Goal: Task Accomplishment & Management: Manage account settings

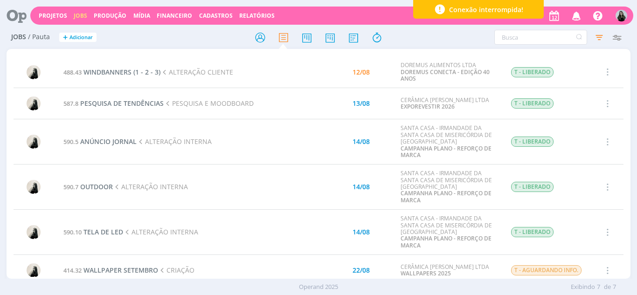
click at [582, 11] on icon "button" at bounding box center [576, 15] width 16 height 16
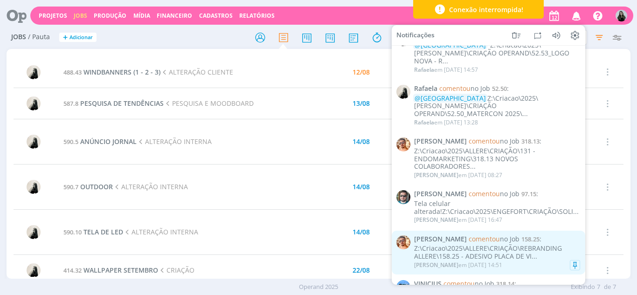
scroll to position [651, 0]
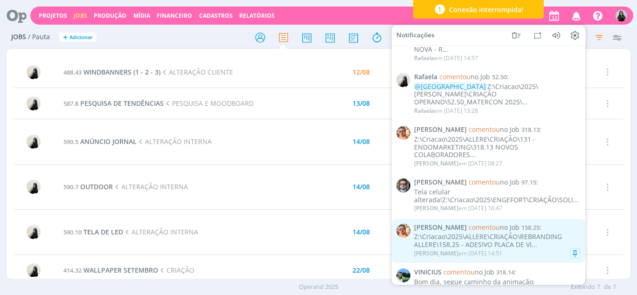
click at [464, 233] on div "Z:\Criacao\2025\ALLERE\CRIAÇÃO\REBRANDING ALLERE\158.25 - ADESIVO PLACA DE VI..." at bounding box center [497, 241] width 166 height 16
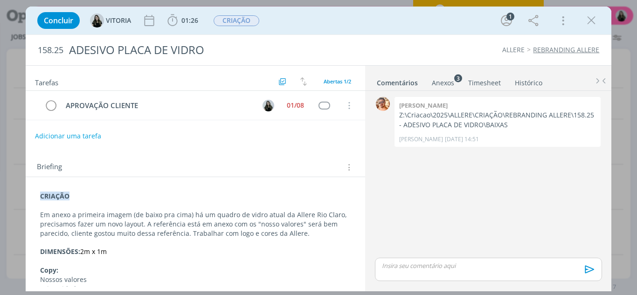
scroll to position [23, 0]
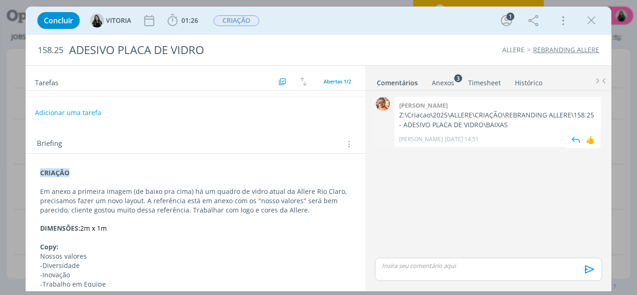
click at [471, 119] on p "Z:\Criacao\2025\ALLERE\CRIAÇÃO\REBRANDING ALLERE\158.25 - ADESIVO PLACA DE VIDR…" at bounding box center [497, 119] width 197 height 19
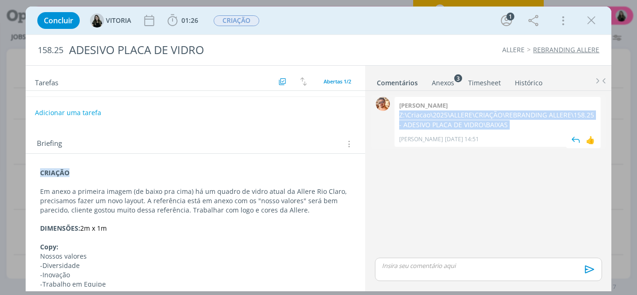
click at [471, 119] on p "Z:\Criacao\2025\ALLERE\CRIAÇÃO\REBRANDING ALLERE\158.25 - ADESIVO PLACA DE VIDR…" at bounding box center [497, 119] width 197 height 19
copy p "Z:\Criacao\2025\ALLERE\CRIAÇÃO\REBRANDING ALLERE\158.25 - ADESIVO PLACA DE VIDR…"
click at [592, 19] on icon "dialog" at bounding box center [591, 21] width 14 height 14
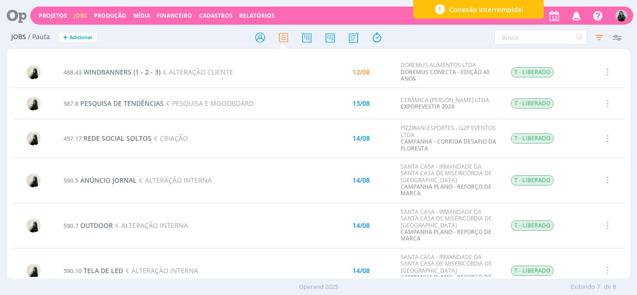
click at [572, 18] on icon "button" at bounding box center [576, 15] width 16 height 16
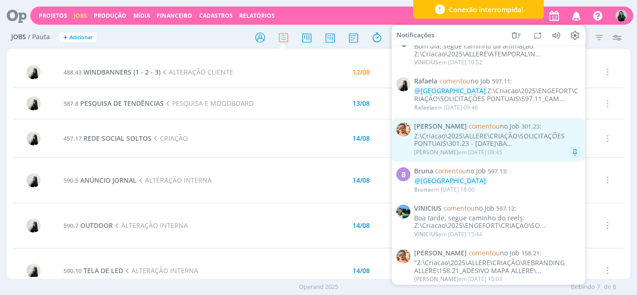
scroll to position [904, 0]
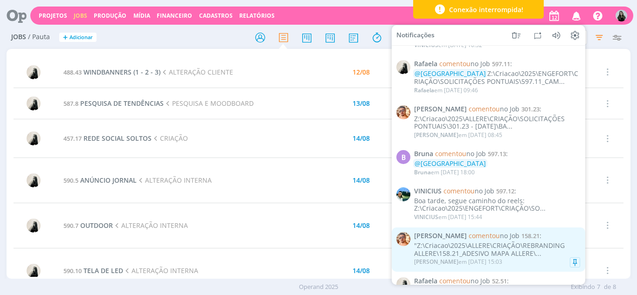
click at [440, 259] on div "Victor M. em 31/07 às 15:03" at bounding box center [458, 262] width 88 height 7
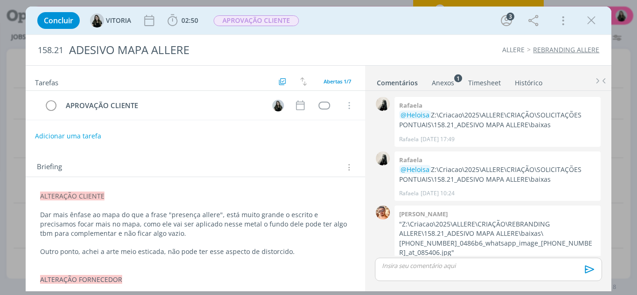
scroll to position [193, 0]
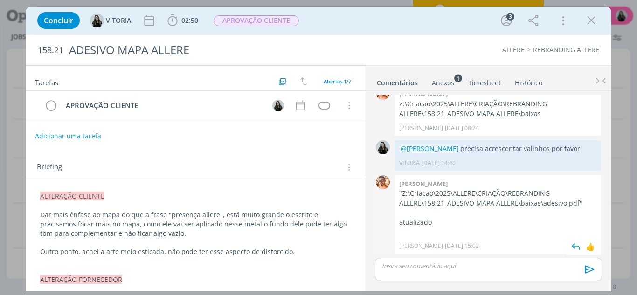
click at [426, 199] on p ""Z:\Criacao\2025\ALLERE\CRIAÇÃO\REBRANDING ALLERE\158.21_ADESIVO MAPA ALLERE\ba…" at bounding box center [497, 198] width 197 height 19
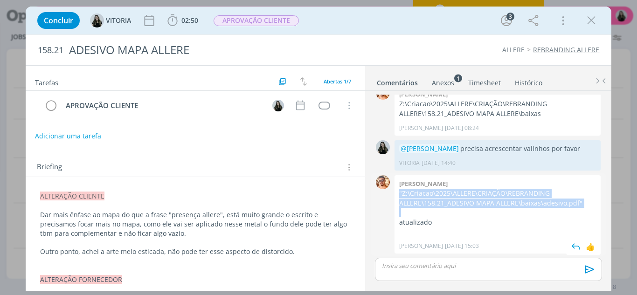
click at [426, 199] on p ""Z:\Criacao\2025\ALLERE\CRIAÇÃO\REBRANDING ALLERE\158.21_ADESIVO MAPA ALLERE\ba…" at bounding box center [497, 198] width 197 height 19
copy p ""Z:\Criacao\2025\ALLERE\CRIAÇÃO\REBRANDING ALLERE\158.21_ADESIVO MAPA ALLERE\ba…"
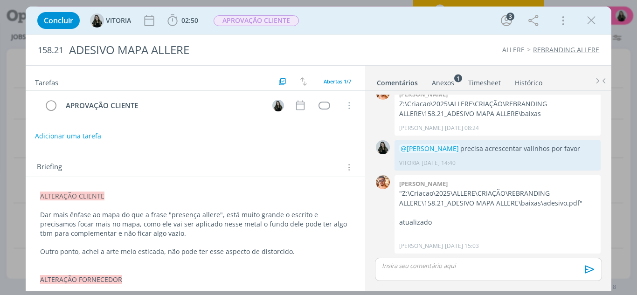
click at [0, 123] on div "Concluir VITORIA 02:50 Iniciar Apontar Data * 12/08/2025 Horas * 00:00 Tarefa S…" at bounding box center [318, 147] width 637 height 295
click at [594, 21] on icon "dialog" at bounding box center [591, 21] width 14 height 14
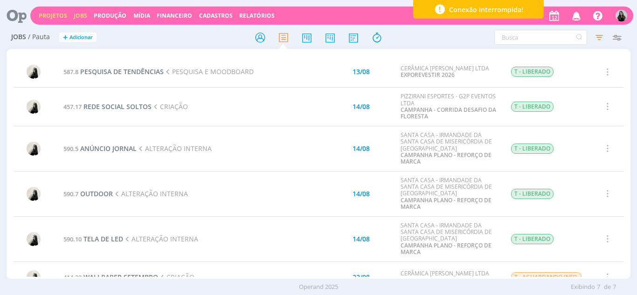
click at [51, 19] on link "Projetos" at bounding box center [53, 16] width 28 height 8
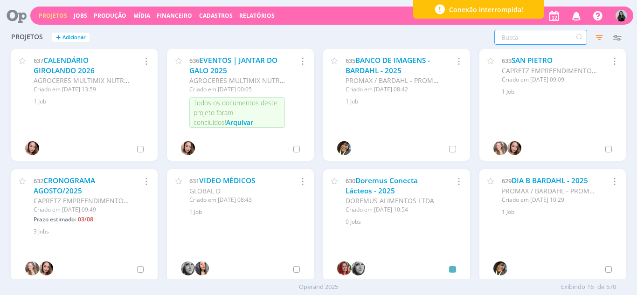
click at [511, 40] on input "text" at bounding box center [540, 37] width 93 height 15
type input "carmelo"
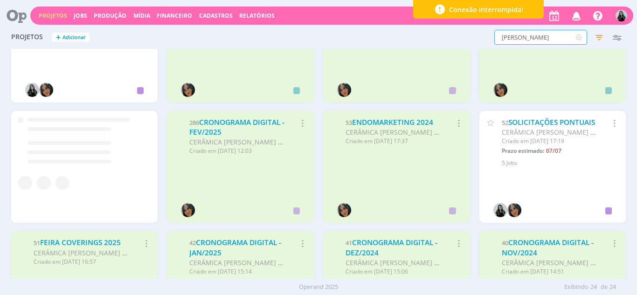
scroll to position [421, 0]
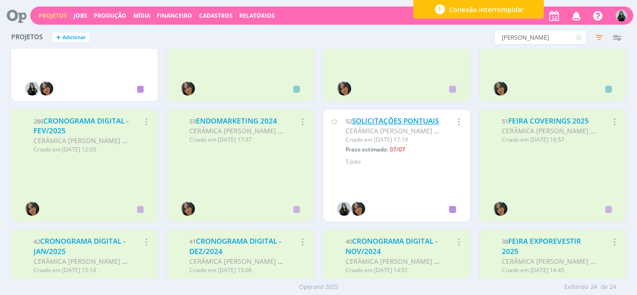
click at [363, 126] on link "SOLICITAÇÕES PONTUAIS" at bounding box center [395, 121] width 87 height 10
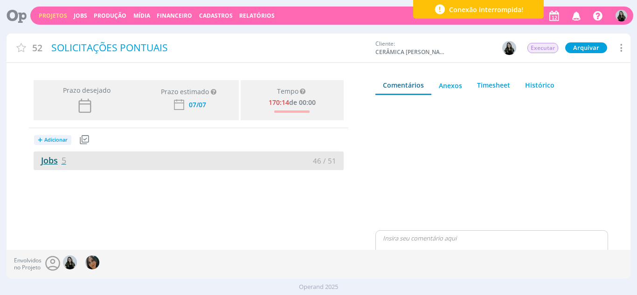
click at [50, 163] on link "Jobs 5" at bounding box center [50, 160] width 33 height 11
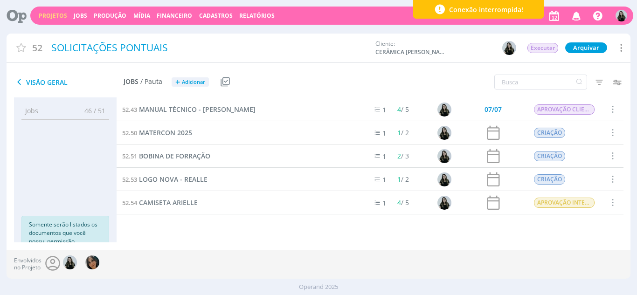
scroll to position [14, 0]
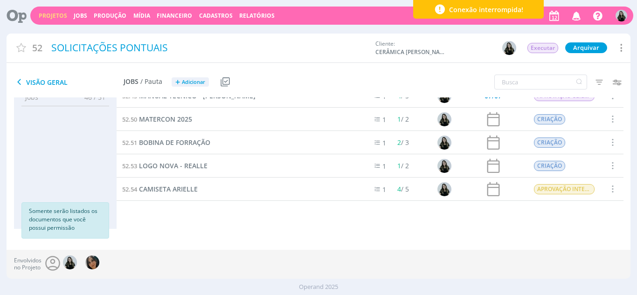
click at [198, 79] on span "Adicionar" at bounding box center [193, 82] width 23 height 6
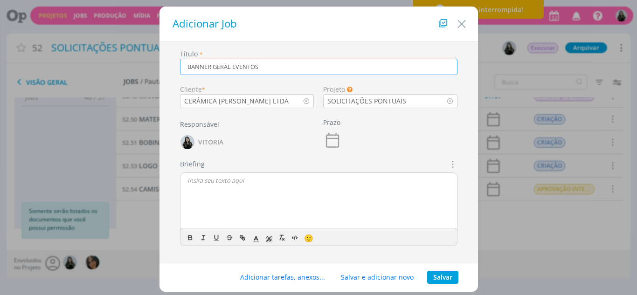
type input "BANNER GERAL EVENTOS"
click at [446, 279] on button "Salvar" at bounding box center [442, 277] width 31 height 13
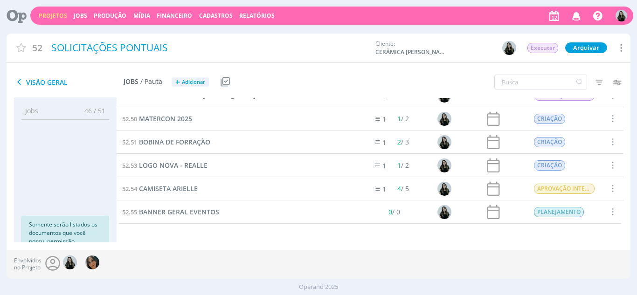
click at [205, 184] on div "52.54 CAMISETA ARIELLE" at bounding box center [236, 188] width 241 height 23
click at [206, 212] on span "BANNER GERAL EVENTOS" at bounding box center [179, 211] width 80 height 9
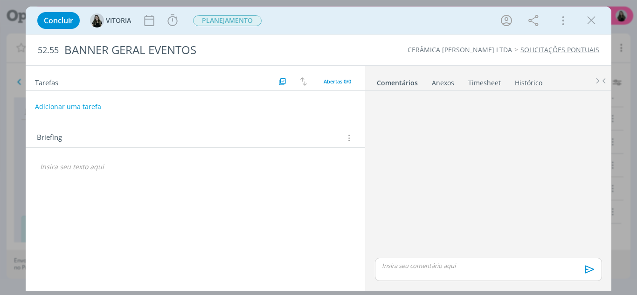
click at [134, 168] on p "dialog" at bounding box center [195, 166] width 311 height 9
click at [134, 168] on p "CRIAÇÃO" at bounding box center [196, 167] width 310 height 9
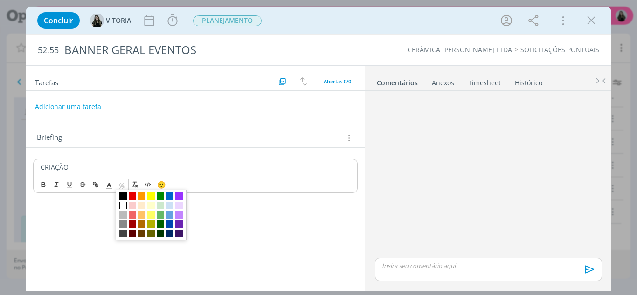
click at [126, 185] on span "dialog" at bounding box center [122, 184] width 13 height 11
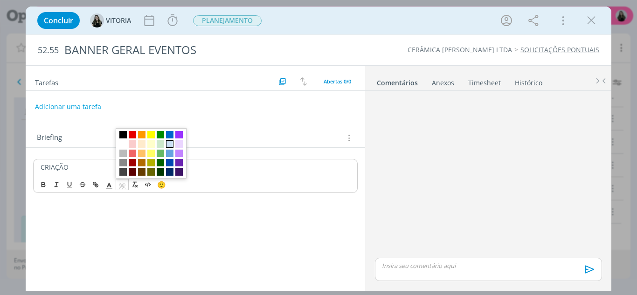
click at [166, 146] on span "dialog" at bounding box center [169, 143] width 7 height 7
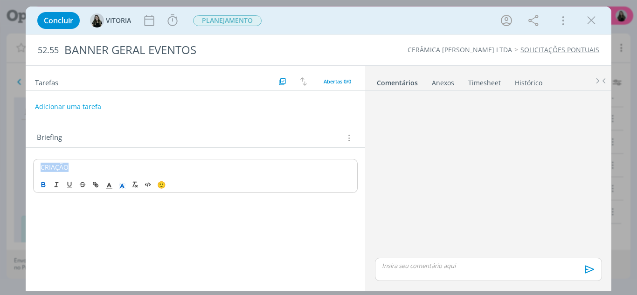
click at [46, 184] on icon "dialog" at bounding box center [43, 184] width 7 height 7
click at [82, 162] on div "CRIAÇÃO" at bounding box center [195, 167] width 325 height 16
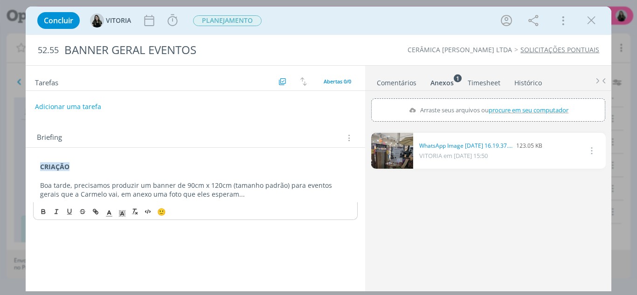
click at [248, 196] on p "Boa tarde, precisamos produzir um banner de 90cm x 120cm (tamanho padrão) para …" at bounding box center [195, 190] width 311 height 19
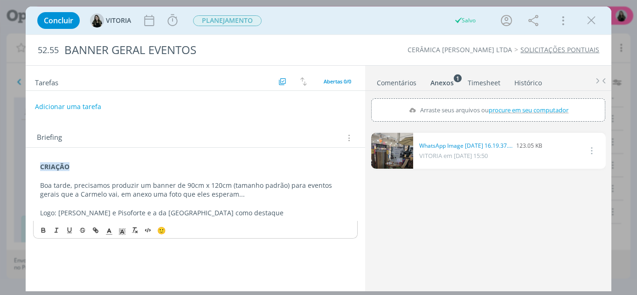
click at [232, 219] on div "CRIAÇÃO Boa tarde, precisamos produzir um banner de 90cm x 120cm (tamanho padrã…" at bounding box center [195, 190] width 325 height 62
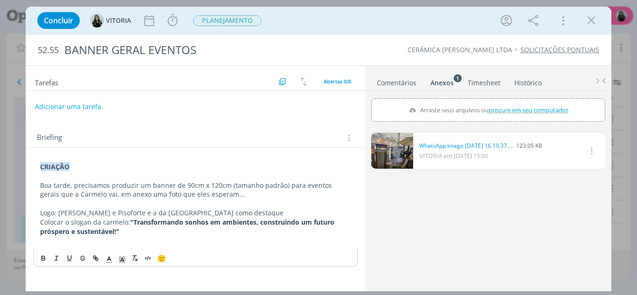
click at [246, 191] on p "Boa tarde, precisamos produzir um banner de 90cm x 120cm (tamanho padrão) para …" at bounding box center [195, 190] width 311 height 19
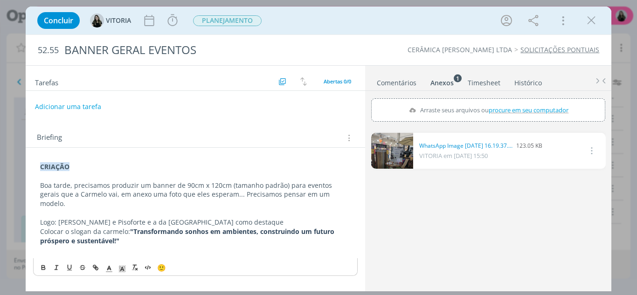
click at [217, 234] on p "Colocar o slogan da [PERSON_NAME]: "Transformando sonhos em ambientes, construi…" at bounding box center [195, 236] width 311 height 19
click at [343, 198] on p "Boa tarde, precisamos produzir um banner de 90cm x 120cm (tamanho padrão) para …" at bounding box center [195, 195] width 311 height 28
click at [140, 238] on p "Colocar o slogan da [PERSON_NAME]: "Transformando sonhos em ambientes, construi…" at bounding box center [195, 236] width 311 height 19
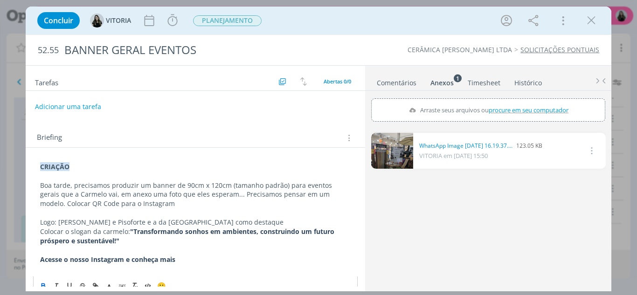
scroll to position [11, 0]
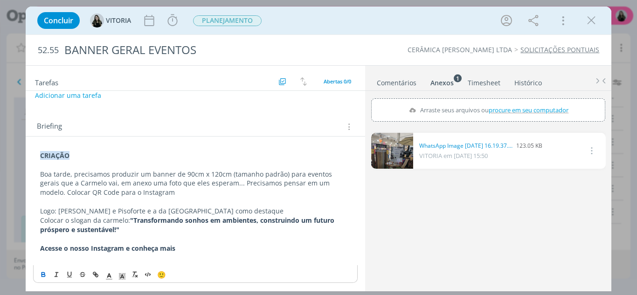
drag, startPoint x: 207, startPoint y: 245, endPoint x: 41, endPoint y: 248, distance: 166.4
click at [41, 248] on p "Acesse o nosso Instagram e conheça mais" at bounding box center [195, 248] width 311 height 9
drag, startPoint x: 123, startPoint y: 251, endPoint x: 70, endPoint y: 248, distance: 53.2
click at [70, 248] on strong "Acesse o nosso Instagram e conheça mais" at bounding box center [107, 248] width 135 height 9
click at [166, 252] on p "Acesse o QR Code e conheça mais" at bounding box center [195, 248] width 311 height 9
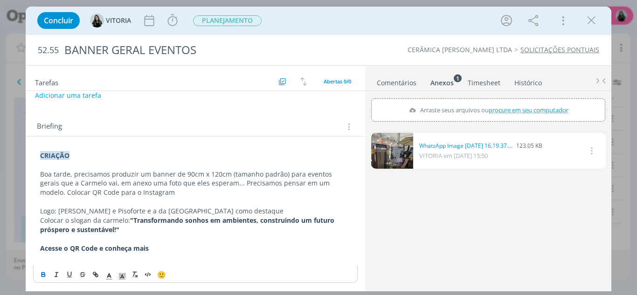
click at [442, 82] on div "Anexos 1" at bounding box center [441, 82] width 23 height 9
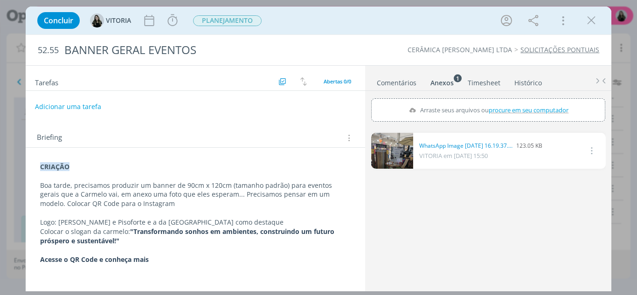
scroll to position [0, 0]
click at [594, 193] on div "WhatsApp Image [DATE] 16.19.37.jpeg 123.05 KB VITORIA em [DATE] 15:50 Excluir" at bounding box center [488, 209] width 234 height 160
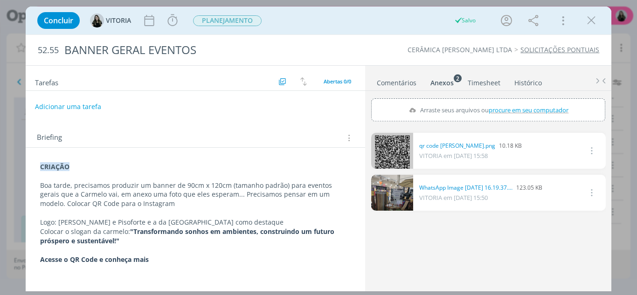
click at [180, 261] on p "Acesse o QR Code e conheça mais" at bounding box center [195, 259] width 311 height 9
click at [398, 151] on link "dialog" at bounding box center [392, 151] width 42 height 36
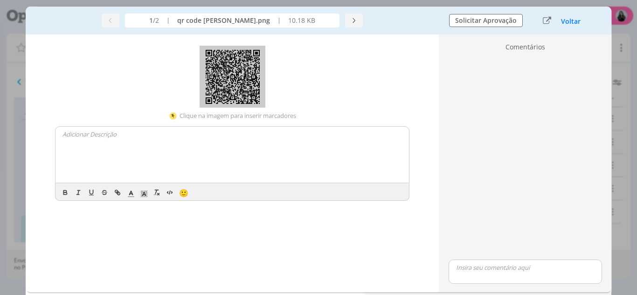
click at [224, 99] on img "dialog" at bounding box center [232, 77] width 66 height 62
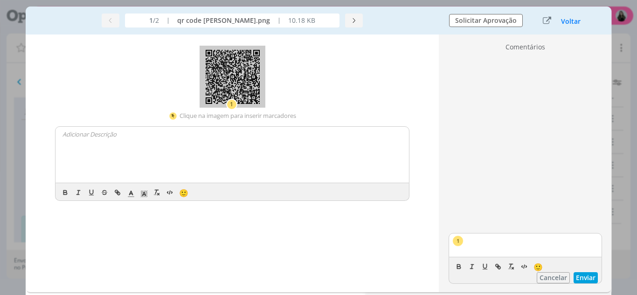
click at [228, 81] on img "dialog" at bounding box center [232, 77] width 66 height 62
click at [571, 23] on button "Voltar" at bounding box center [570, 21] width 21 height 7
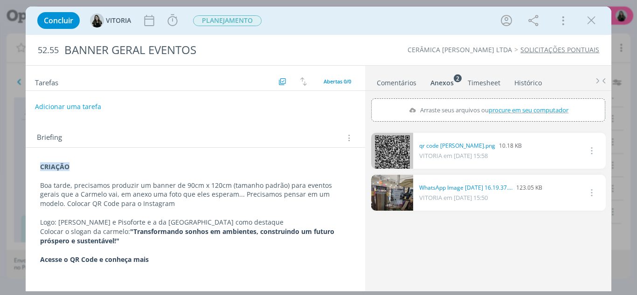
click at [324, 194] on p "Boa tarde, precisamos produzir um banner de 90cm x 120cm (tamanho padrão) para …" at bounding box center [195, 195] width 311 height 28
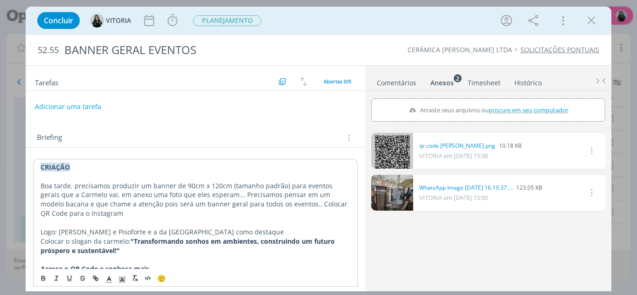
scroll to position [21, 0]
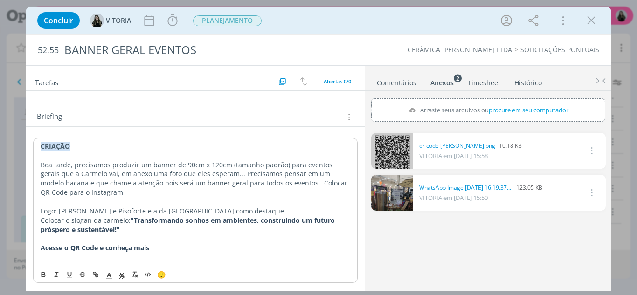
click at [217, 249] on p "Acesse o QR Code e conheça mais" at bounding box center [196, 247] width 310 height 9
drag, startPoint x: 240, startPoint y: 247, endPoint x: 150, endPoint y: 246, distance: 90.4
click at [150, 246] on p "Acesse o QR Code e conheça mais [QR CODE EM ANEXO]" at bounding box center [196, 247] width 310 height 9
click at [48, 272] on button "dialog" at bounding box center [43, 274] width 13 height 11
click at [193, 247] on span "[QR CODE EM ANEXO]" at bounding box center [183, 247] width 69 height 9
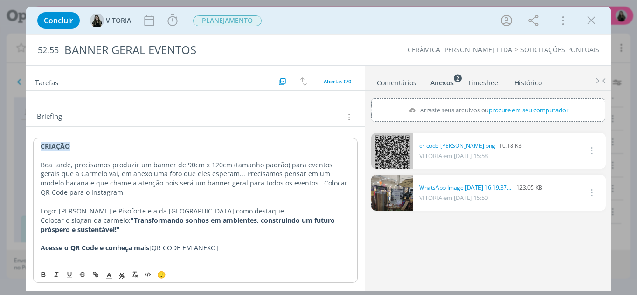
click at [184, 248] on span "[QR CODE EM ANEXO]" at bounding box center [183, 247] width 69 height 9
click at [393, 155] on link "dialog" at bounding box center [392, 151] width 42 height 36
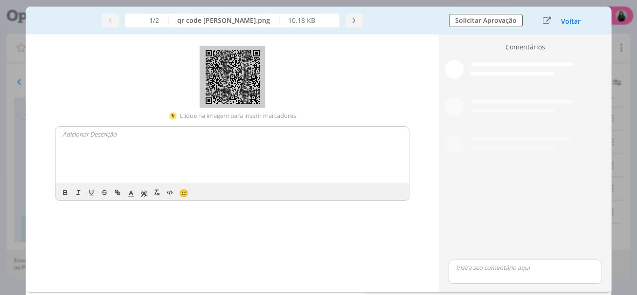
scroll to position [0, 0]
click at [563, 22] on button "Voltar" at bounding box center [570, 21] width 21 height 7
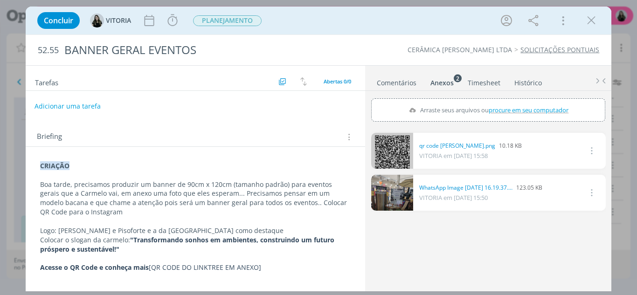
click at [85, 103] on button "Adicionar uma tarefa" at bounding box center [67, 106] width 66 height 16
type input "CRIAÇÃOA"
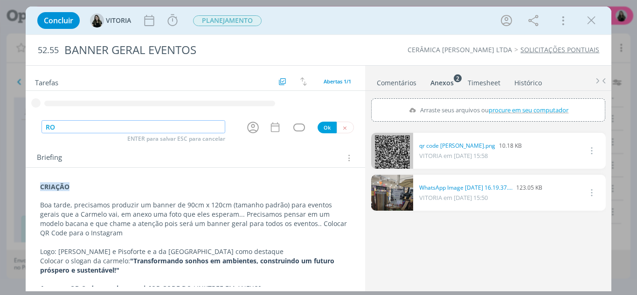
type input "R"
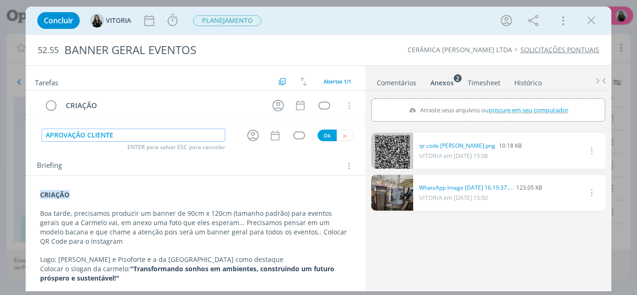
click at [249, 133] on icon "dialog" at bounding box center [253, 136] width 12 height 12
type input "APROVAÇÃO CLIENTE"
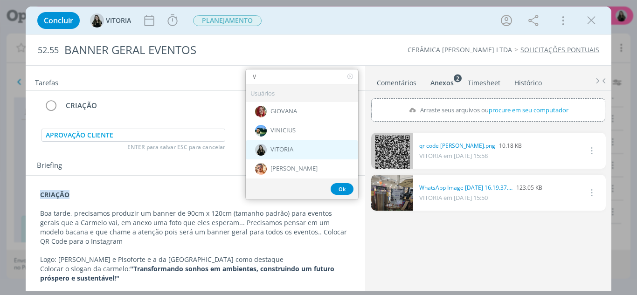
type input "V"
click at [260, 145] on img "dialog" at bounding box center [261, 150] width 12 height 12
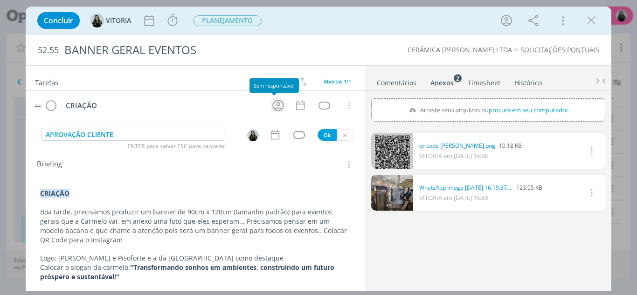
click at [278, 107] on icon "dialog" at bounding box center [278, 105] width 14 height 14
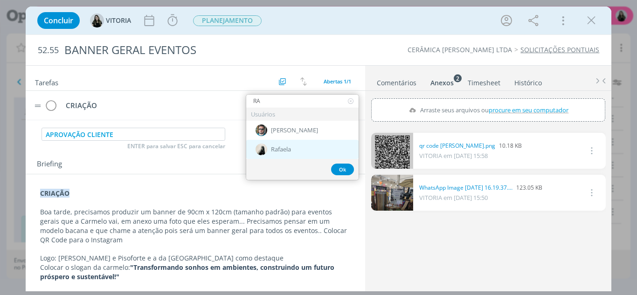
type input "RA"
click at [282, 146] on span "Rafaela" at bounding box center [281, 149] width 20 height 7
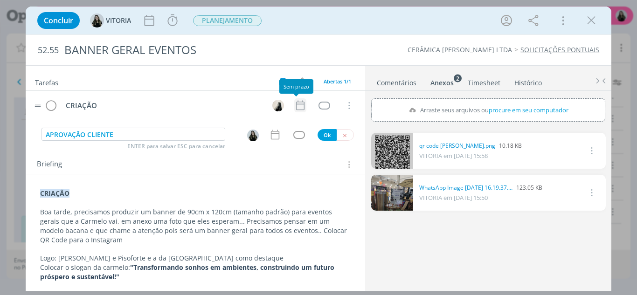
click at [296, 102] on icon "dialog" at bounding box center [300, 105] width 12 height 12
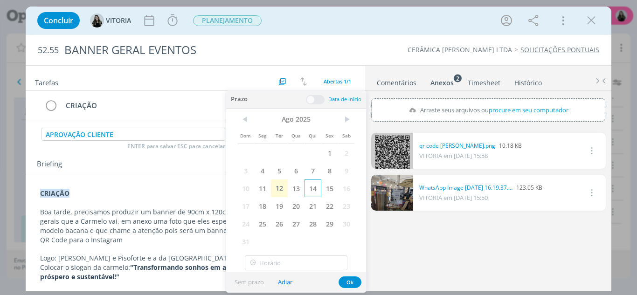
click at [314, 192] on span "14" at bounding box center [312, 188] width 17 height 18
click at [355, 287] on button "Ok" at bounding box center [349, 282] width 23 height 12
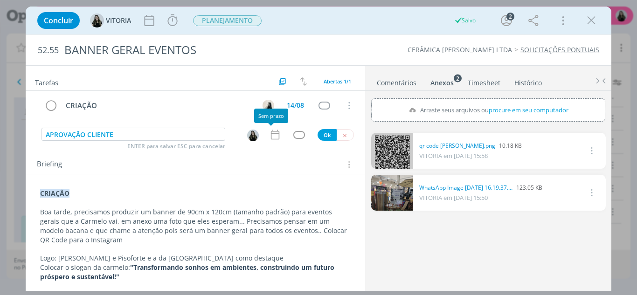
click at [272, 133] on icon "dialog" at bounding box center [275, 135] width 12 height 12
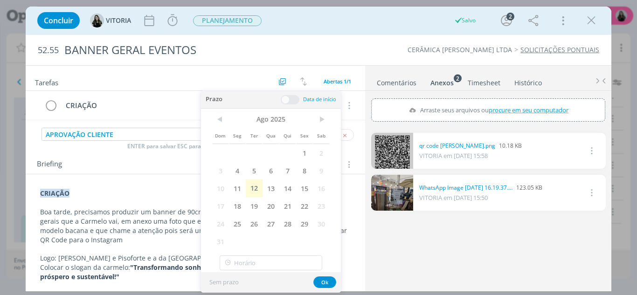
click at [163, 182] on div "CRIAÇÃO Boa tarde, precisamos produzir um banner de 90cm x 120cm (tamanho padrã…" at bounding box center [196, 245] width 340 height 142
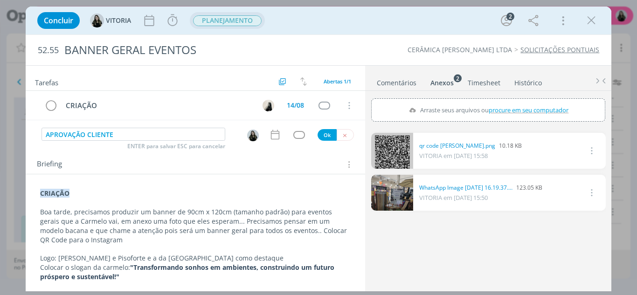
click at [215, 17] on span "PLANEJAMENTO" at bounding box center [227, 20] width 68 height 11
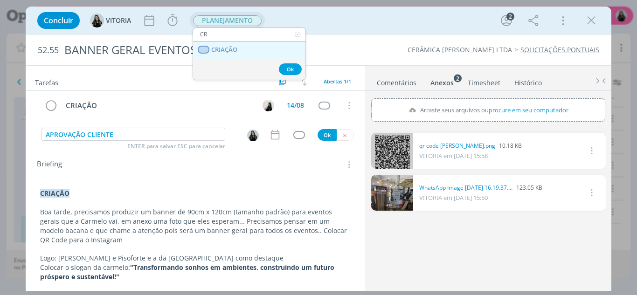
type input "CR"
click at [226, 52] on span "CRIAÇÃO" at bounding box center [224, 49] width 26 height 7
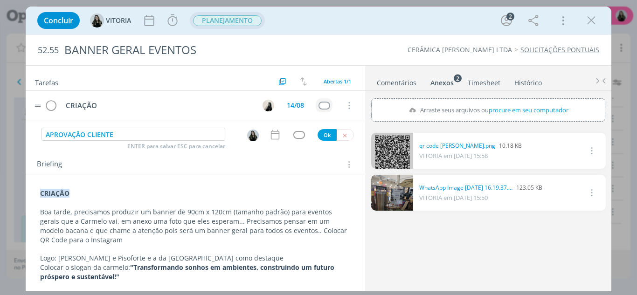
click at [321, 102] on div "dialog" at bounding box center [324, 106] width 12 height 8
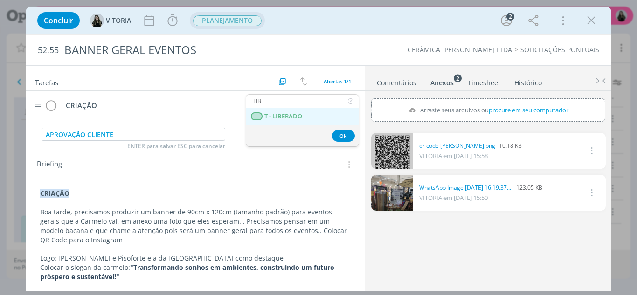
type input "LIB"
click at [329, 123] on LIBERADO "T - LIBERADO" at bounding box center [302, 116] width 112 height 17
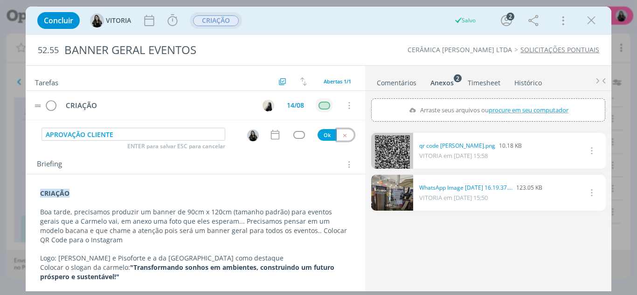
click at [342, 137] on icon "dialog" at bounding box center [345, 135] width 6 height 6
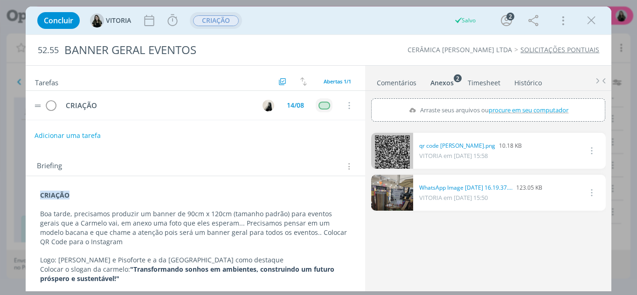
click at [80, 130] on button "Adicionar uma tarefa" at bounding box center [67, 136] width 66 height 16
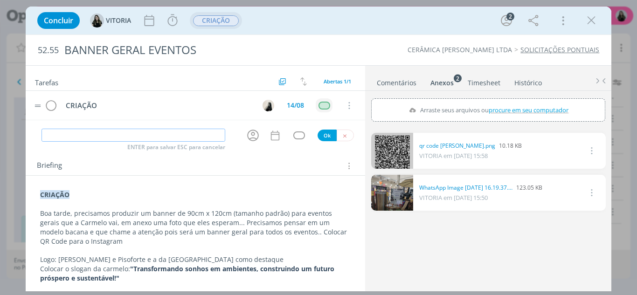
click at [84, 134] on input "dialog" at bounding box center [133, 135] width 184 height 13
click at [246, 141] on icon "dialog" at bounding box center [253, 135] width 14 height 14
type input "APROVAÇÃO CLIENTE"
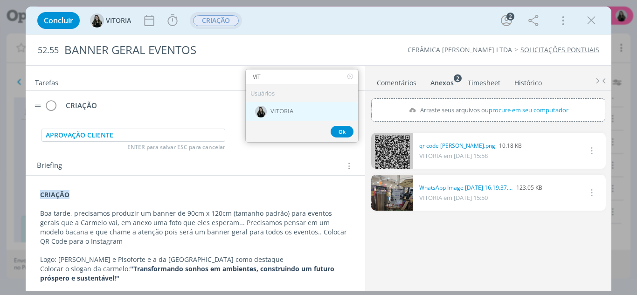
type input "VIT"
click at [264, 113] on div "VITORIA" at bounding box center [302, 111] width 112 height 19
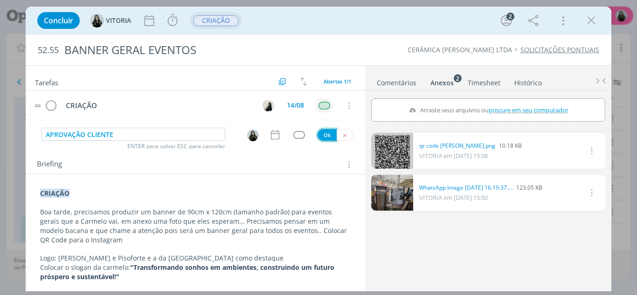
click at [322, 135] on button "Ok" at bounding box center [326, 135] width 19 height 12
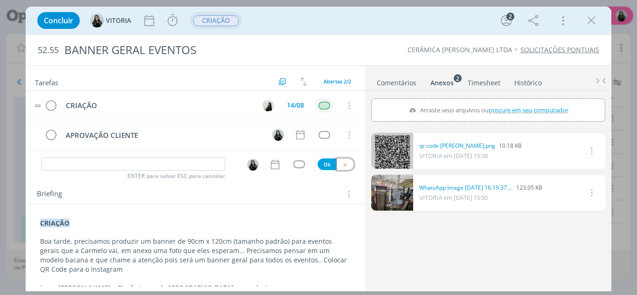
click at [347, 168] on button "dialog" at bounding box center [344, 164] width 17 height 12
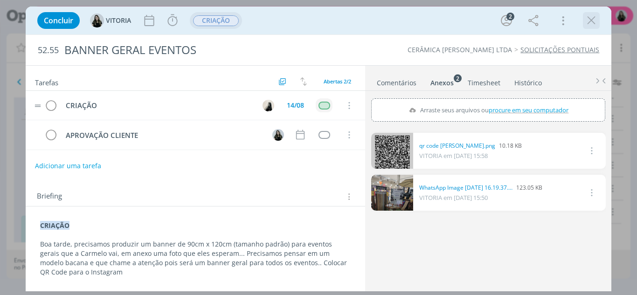
click at [594, 19] on icon "dialog" at bounding box center [591, 21] width 14 height 14
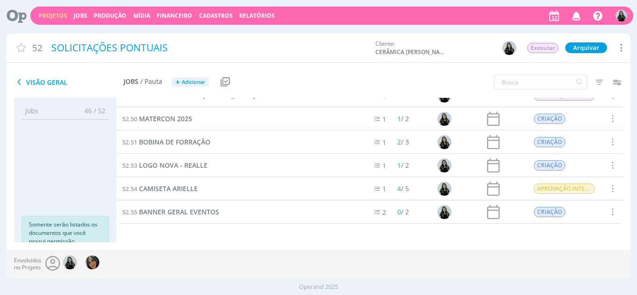
click at [54, 18] on link "Projetos" at bounding box center [53, 16] width 28 height 8
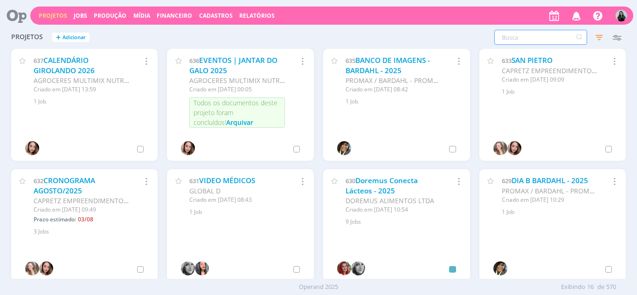
click at [508, 42] on input "text" at bounding box center [540, 37] width 93 height 15
type input "ALLERE"
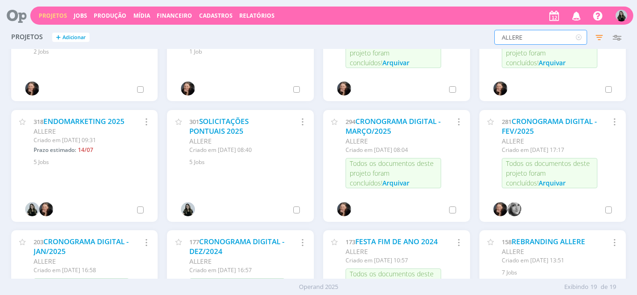
scroll to position [180, 0]
click at [234, 130] on link "SOLICITAÇÕES PONTUAIS 2025" at bounding box center [218, 126] width 59 height 20
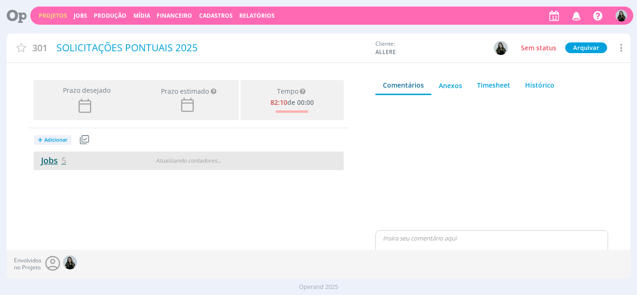
click at [44, 163] on link "Jobs 5" at bounding box center [50, 160] width 33 height 11
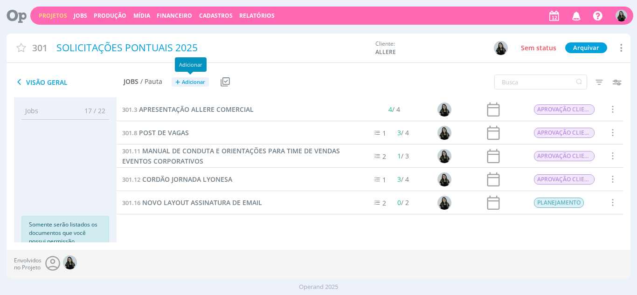
click at [191, 79] on span "Adicionar" at bounding box center [193, 82] width 23 height 6
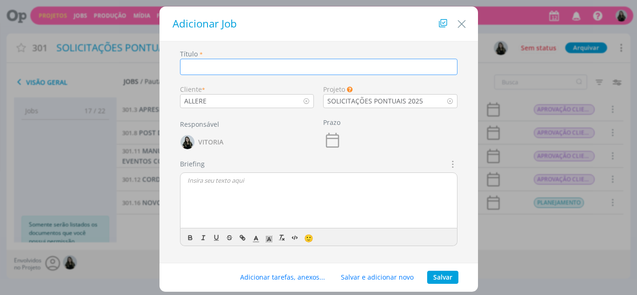
type input "M"
type input "APRESENTAÇÃO MÍDIA KIT TRABECULINK"
click at [447, 282] on button "Salvar" at bounding box center [442, 277] width 31 height 13
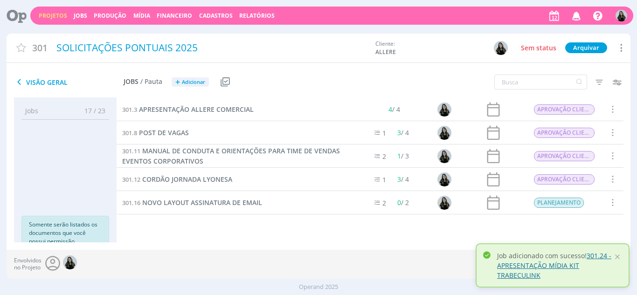
click at [528, 269] on link "301.24 - APRESENTAÇÃO MÍDIA KIT TRABECULINK" at bounding box center [554, 265] width 114 height 28
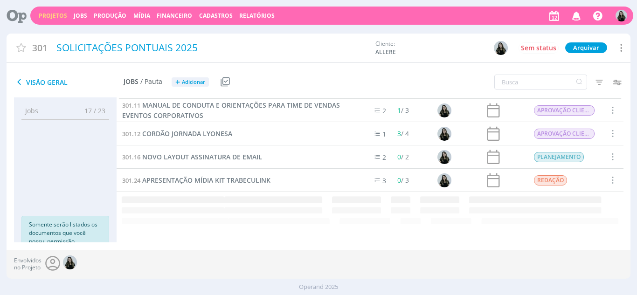
scroll to position [14, 0]
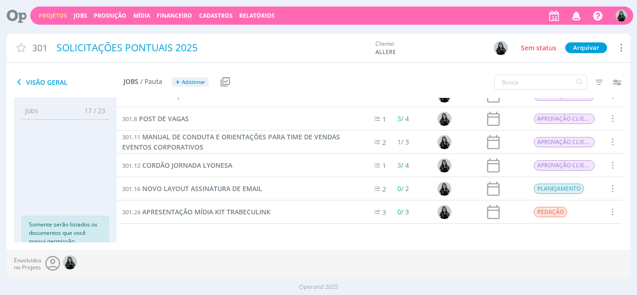
click at [260, 175] on div "301.12 CORDÃO JORNADA LYONESA" at bounding box center [236, 165] width 241 height 23
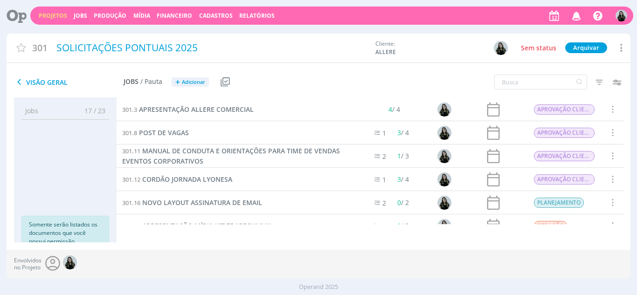
scroll to position [14, 0]
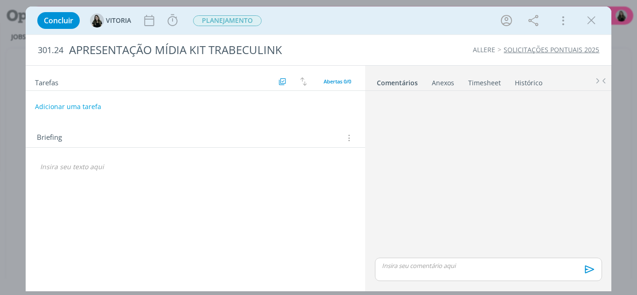
click at [87, 170] on p "dialog" at bounding box center [195, 166] width 311 height 9
click at [125, 179] on p "https://www.link-ortho.com/de/fuer-den-arzt/flexicones-microsite/link-flexicones" at bounding box center [196, 176] width 310 height 9
drag, startPoint x: 125, startPoint y: 179, endPoint x: 95, endPoint y: 193, distance: 33.8
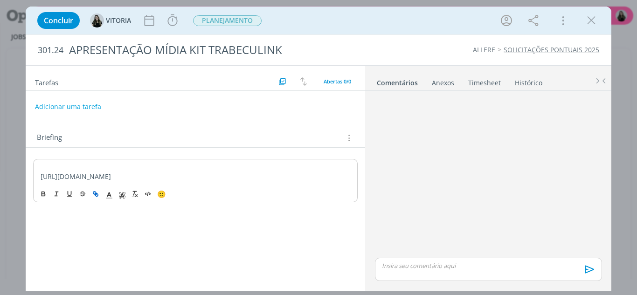
click at [95, 193] on div "https://www.link-ortho.com/de/fuer-den-arzt/flexicones-microsite/link-flexicone…" at bounding box center [195, 180] width 325 height 43
click at [95, 193] on line "dialog" at bounding box center [96, 194] width 2 height 2
type input "https://www.link-ortho.com/de/fuer-den-arzt/flexicones-microsite/link-flexicones"
click at [207, 155] on link "dialog" at bounding box center [209, 158] width 27 height 9
click at [49, 168] on p "dialog" at bounding box center [196, 167] width 310 height 9
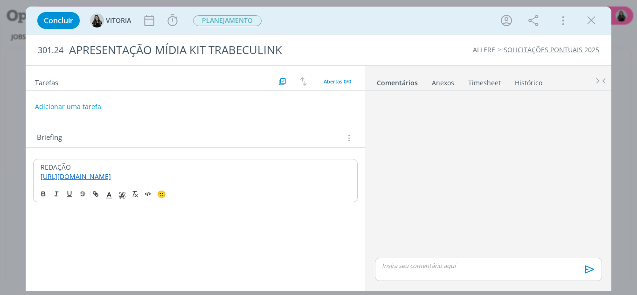
click at [49, 168] on p "REDAÇÃO" at bounding box center [196, 167] width 310 height 9
click at [45, 196] on icon "dialog" at bounding box center [42, 195] width 3 height 2
click at [120, 195] on icon "dialog" at bounding box center [122, 195] width 8 height 8
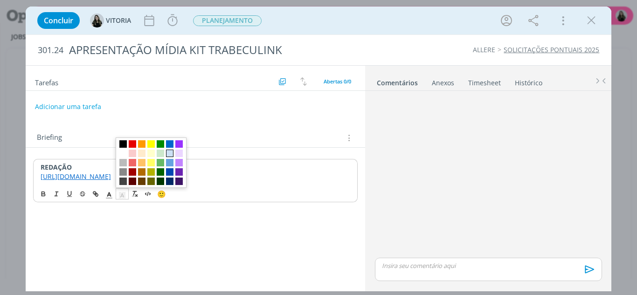
click at [168, 156] on span "dialog" at bounding box center [169, 153] width 7 height 7
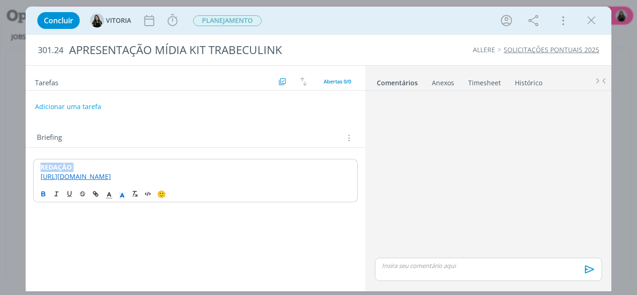
click at [105, 165] on p "REDAÇÃO" at bounding box center [196, 167] width 310 height 9
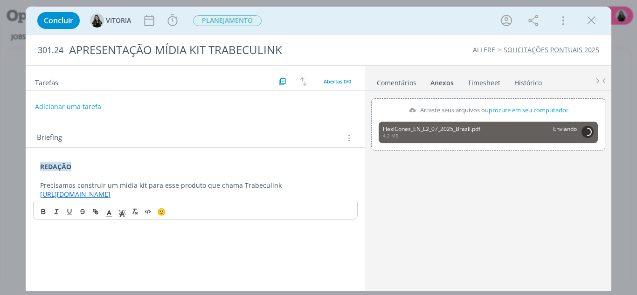
click at [279, 187] on p "Precisamos construir um mídia kit para esse produto que chama Trabeculink" at bounding box center [195, 185] width 311 height 9
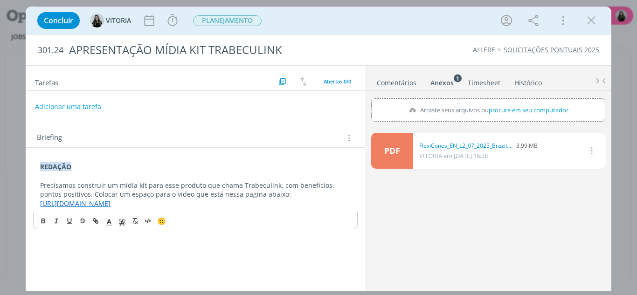
click at [304, 205] on p "https://www.link-ortho.com/de/fuer-den-arzt/flexicones-microsite/link-flexicones" at bounding box center [195, 203] width 311 height 9
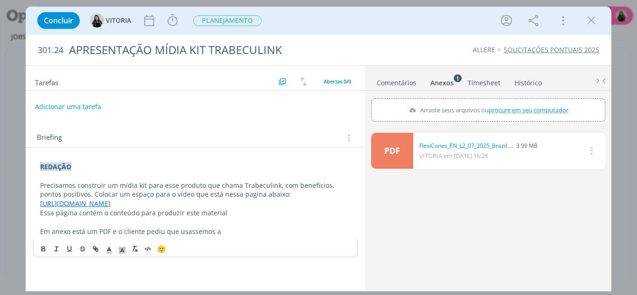
click at [220, 229] on p "Em anexo está um PDF e o cliente pediu que usassemos a" at bounding box center [195, 231] width 311 height 9
click at [39, 240] on div "REDAÇÃO Precisamos construir um mídia kit para esse produto que chama Trabeculi…" at bounding box center [195, 204] width 325 height 90
click at [298, 226] on p "dialog" at bounding box center [195, 222] width 311 height 9
click at [298, 231] on p "Em anexo está um PDF e o cliente pediu que usassemos a Pag 6 / 7 / 22 / 23 / 27" at bounding box center [195, 231] width 311 height 9
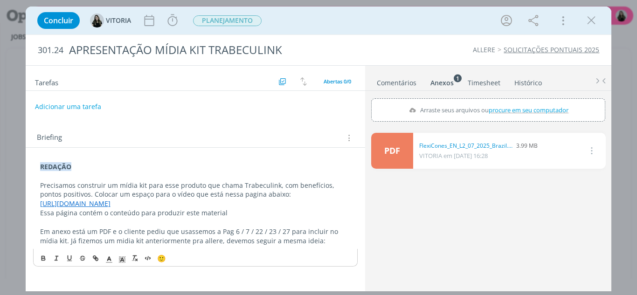
click at [0, 220] on div "Concluir VITORIA Iniciar Apontar Data * 12/08/2025 Horas * 00:00 Tarefa Selecio…" at bounding box center [318, 147] width 637 height 295
click at [311, 238] on p "Em anexo está um PDF e o cliente pediu que usassemos a Pag 6 / 7 / 22 / 23 / 27…" at bounding box center [195, 236] width 311 height 19
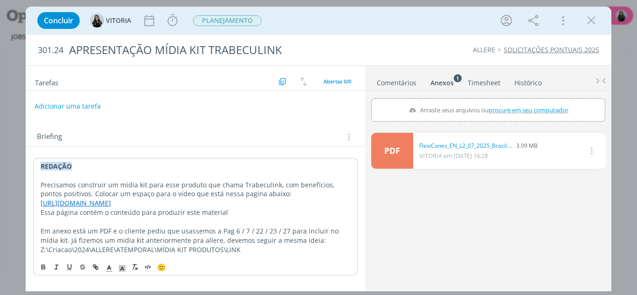
click at [66, 107] on button "Adicionar uma tarefa" at bounding box center [67, 106] width 66 height 16
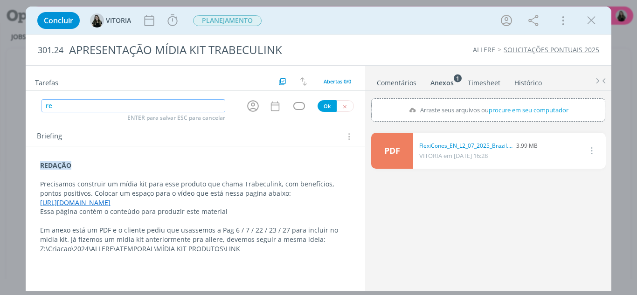
type input "r"
type input "REDAÇÃO"
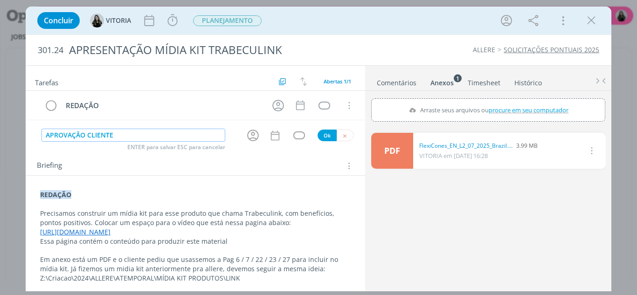
type input "APROVAÇÃO CLIENTE"
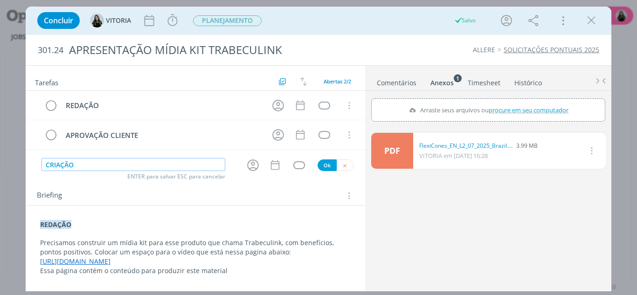
type input "CRIAÇÃO"
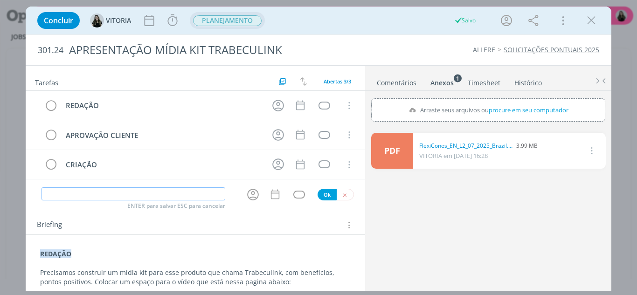
click at [227, 24] on span "PLANEJAMENTO" at bounding box center [227, 20] width 68 height 11
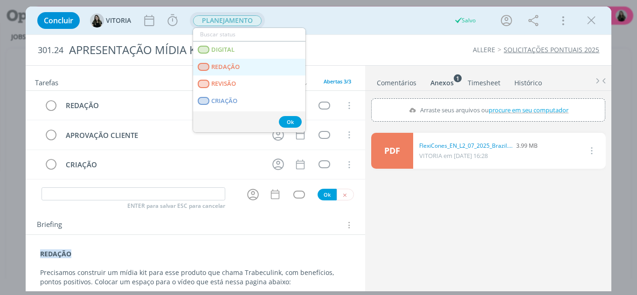
click at [228, 68] on span "REDAÇÃO" at bounding box center [225, 66] width 28 height 7
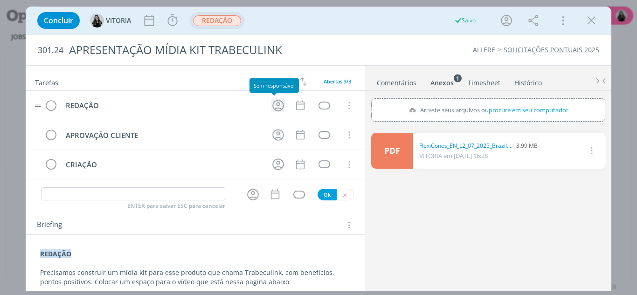
click at [277, 110] on icon "dialog" at bounding box center [278, 106] width 12 height 12
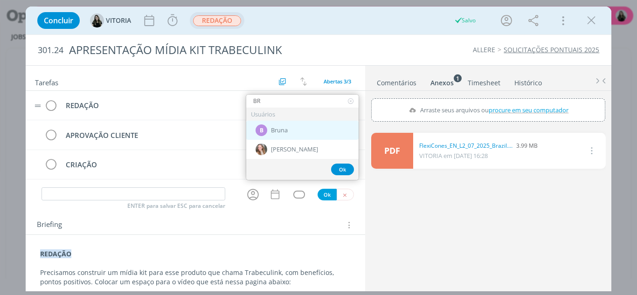
type input "BR"
click at [283, 134] on span "Bruna" at bounding box center [279, 130] width 17 height 7
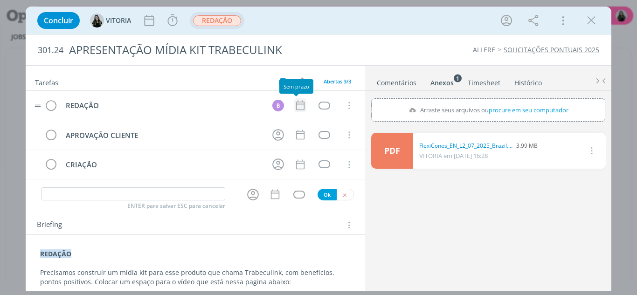
click at [297, 108] on icon "dialog" at bounding box center [300, 105] width 12 height 12
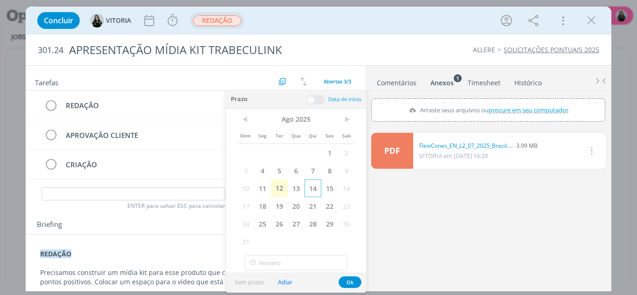
click at [314, 188] on span "14" at bounding box center [312, 188] width 17 height 18
click at [357, 278] on button "Ok" at bounding box center [349, 282] width 23 height 12
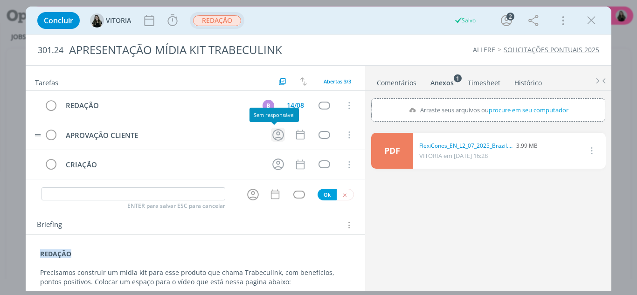
click at [271, 135] on icon "dialog" at bounding box center [278, 135] width 14 height 14
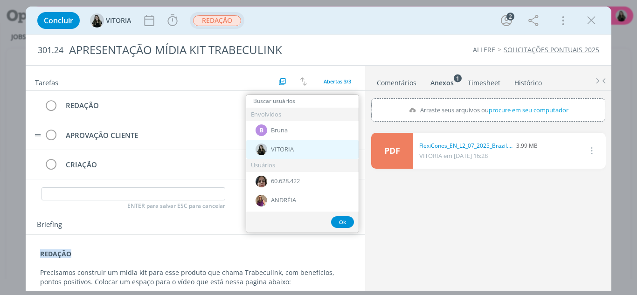
click at [274, 147] on span "VITORIA" at bounding box center [282, 149] width 23 height 7
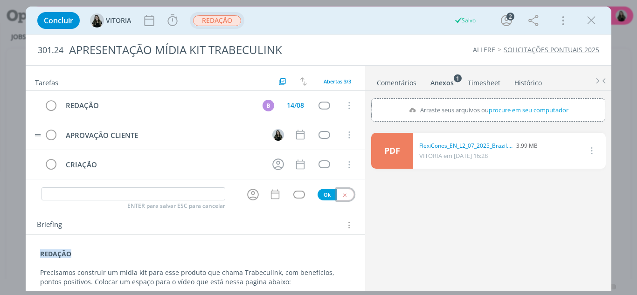
click at [342, 196] on icon "dialog" at bounding box center [345, 195] width 6 height 6
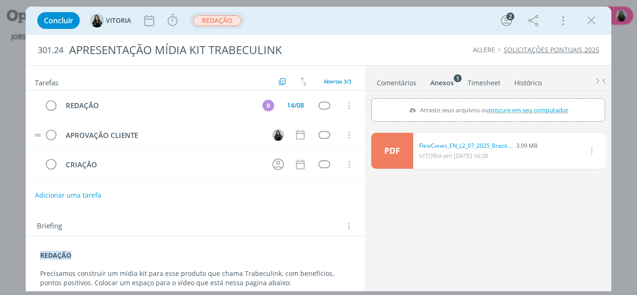
click at [342, 196] on div "Adicionar uma tarefa" at bounding box center [196, 195] width 340 height 17
click at [319, 105] on div "dialog" at bounding box center [324, 106] width 12 height 8
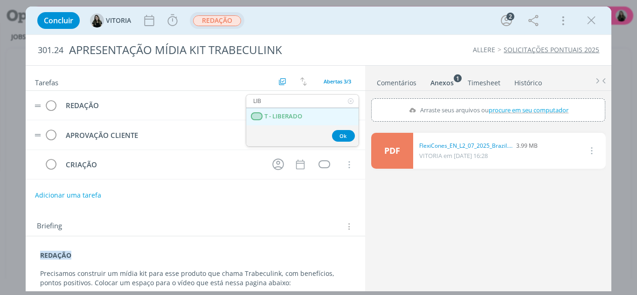
type input "LIB"
click at [295, 123] on LIBERADO "T - LIBERADO" at bounding box center [302, 116] width 112 height 17
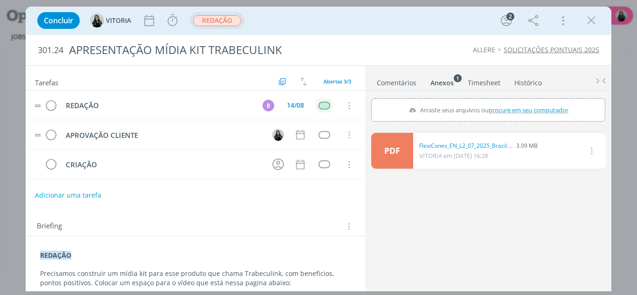
scroll to position [63, 0]
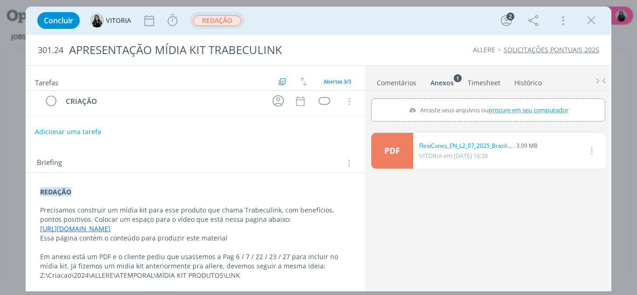
click at [110, 229] on link "https://www.link-ortho.com/de/fuer-den-arzt/flexicones-microsite/link-flexicones" at bounding box center [75, 228] width 70 height 9
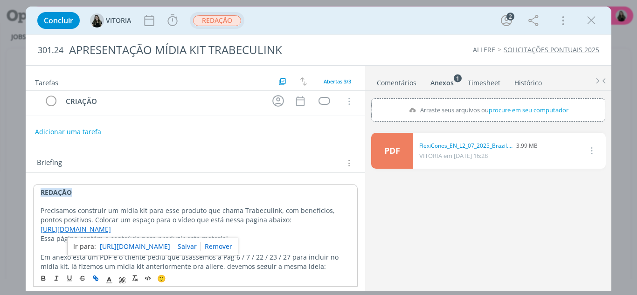
click at [170, 243] on link "https://www.link-ortho.com/de/fuer-den-arzt/flexicones-microsite/link-flexicones" at bounding box center [135, 246] width 70 height 12
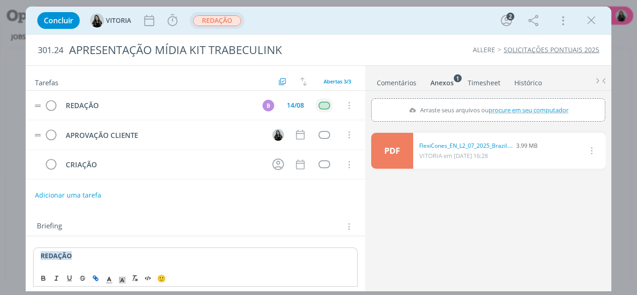
scroll to position [82, 0]
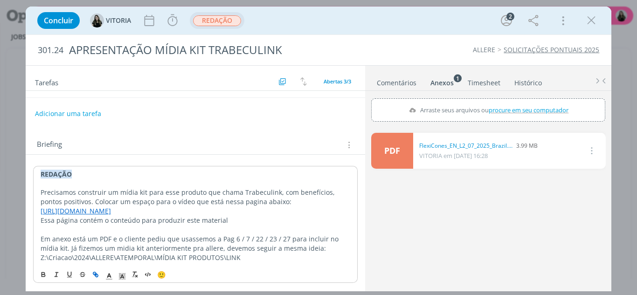
click at [264, 269] on div "🙂" at bounding box center [196, 273] width 324 height 17
